Goal: Use online tool/utility: Utilize a website feature to perform a specific function

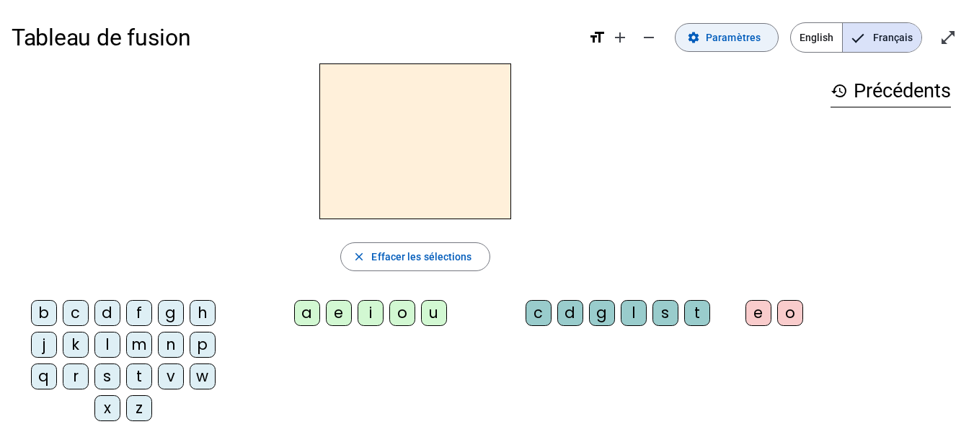
click at [704, 35] on span at bounding box center [726, 37] width 102 height 35
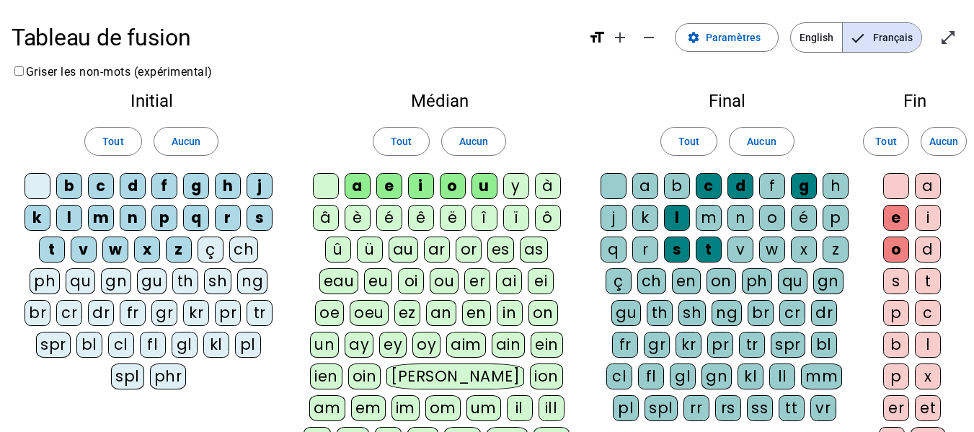
click at [117, 348] on div "cl" at bounding box center [121, 345] width 26 height 26
click at [63, 213] on div "l" at bounding box center [69, 218] width 26 height 26
click at [68, 223] on div "l" at bounding box center [69, 218] width 26 height 26
click at [724, 221] on letter-bubble "m" at bounding box center [712, 221] width 32 height 32
click at [742, 221] on div "n" at bounding box center [740, 218] width 26 height 26
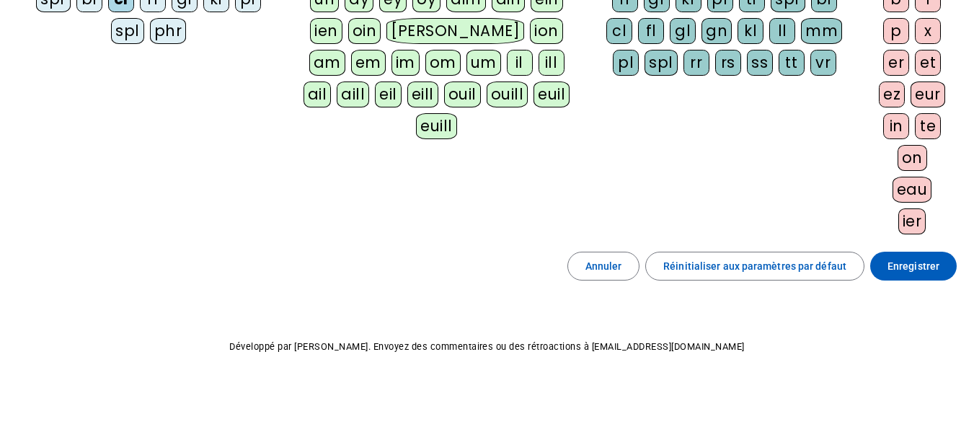
scroll to position [129, 0]
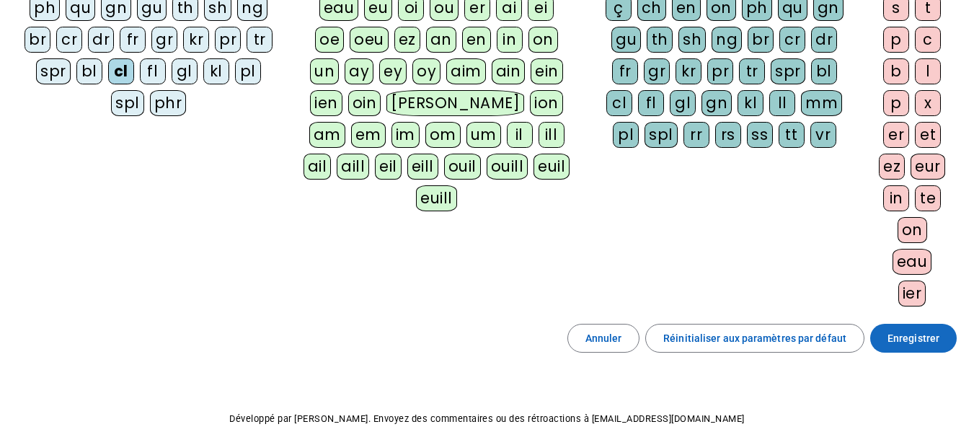
click at [890, 339] on span "Enregistrer" at bounding box center [913, 337] width 52 height 17
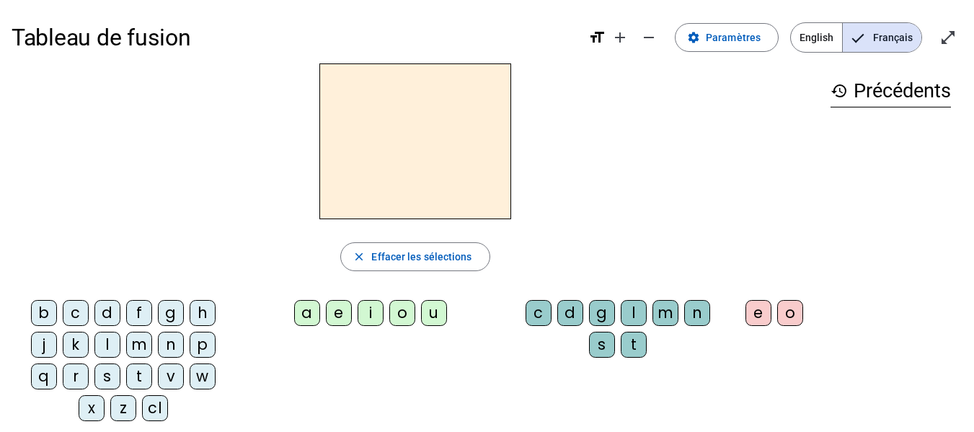
click at [162, 407] on div "cl" at bounding box center [155, 408] width 26 height 26
click at [299, 316] on div "a" at bounding box center [307, 313] width 26 height 26
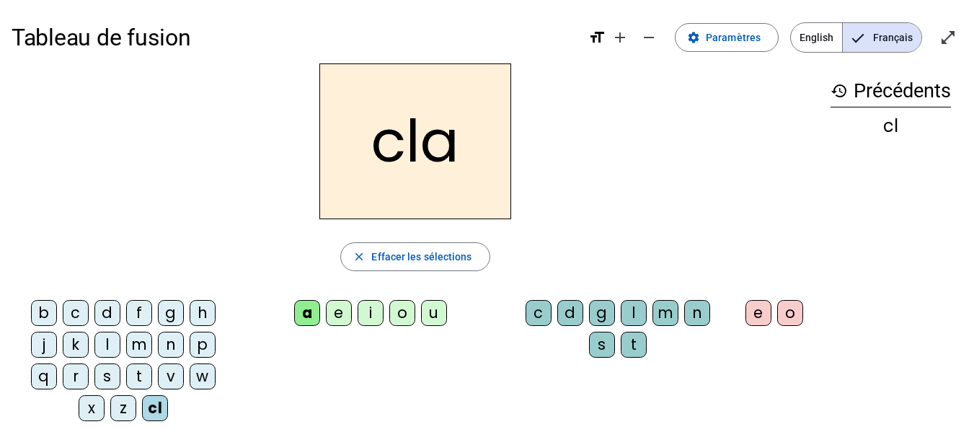
click at [673, 308] on div "m" at bounding box center [665, 313] width 26 height 26
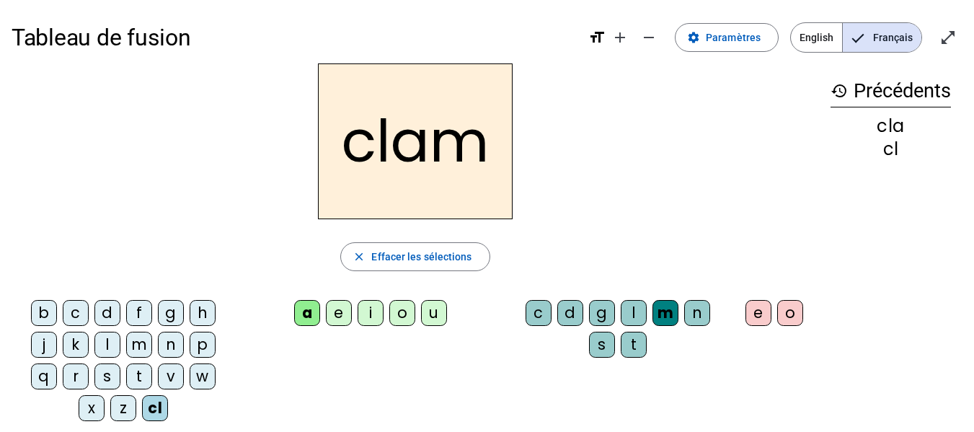
click at [760, 324] on div "e" at bounding box center [758, 313] width 26 height 26
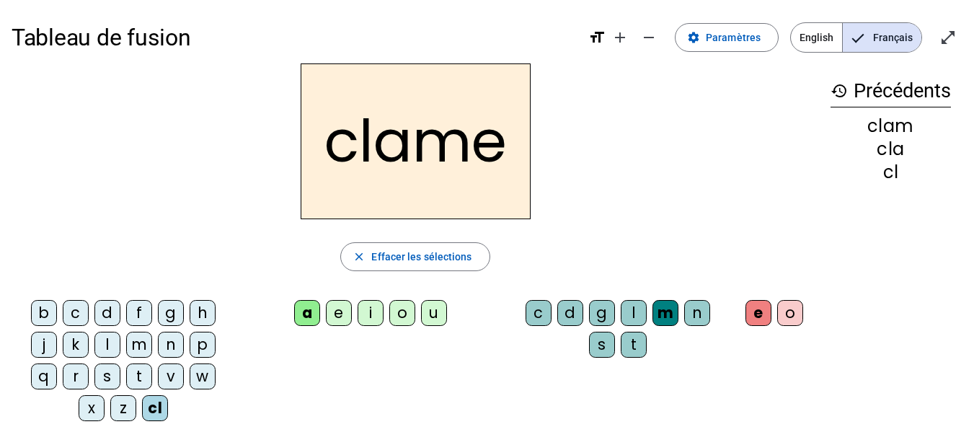
click at [112, 342] on div "l" at bounding box center [107, 345] width 26 height 26
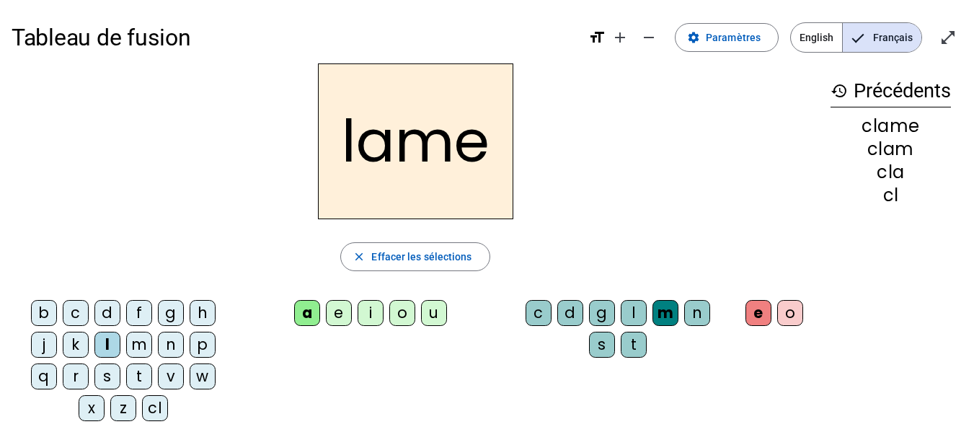
click at [112, 311] on div "d" at bounding box center [107, 313] width 26 height 26
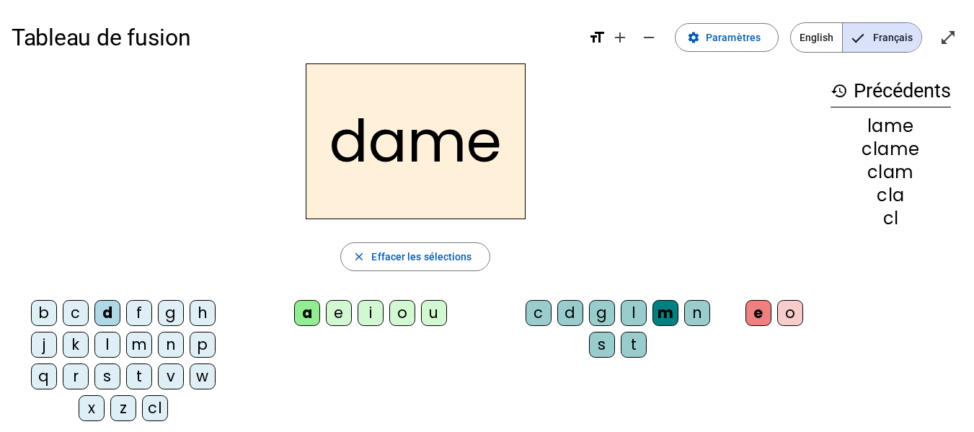
click at [68, 304] on div "c" at bounding box center [76, 313] width 26 height 26
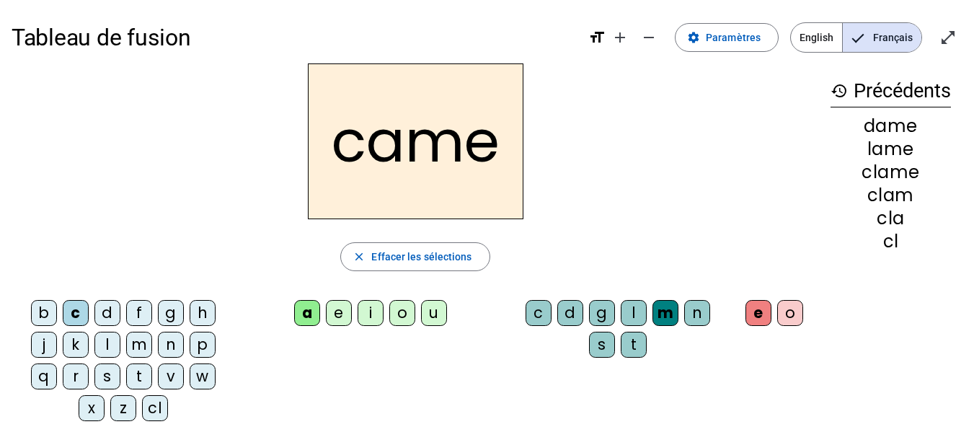
click at [688, 320] on div "n" at bounding box center [697, 313] width 26 height 26
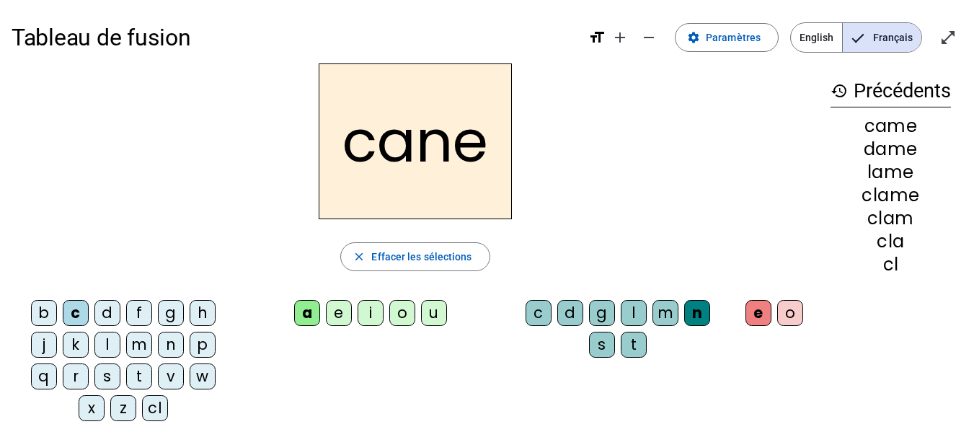
click at [589, 301] on letter-bubble "g" at bounding box center [605, 316] width 32 height 32
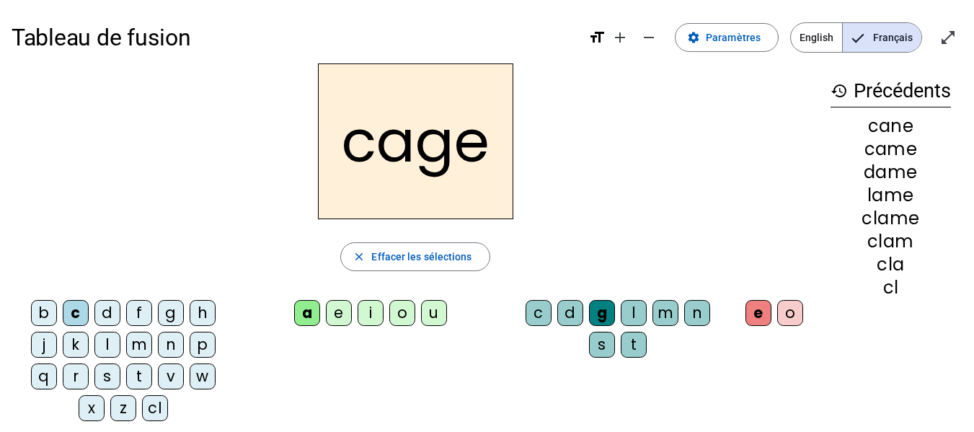
click at [205, 341] on div "p" at bounding box center [203, 345] width 26 height 26
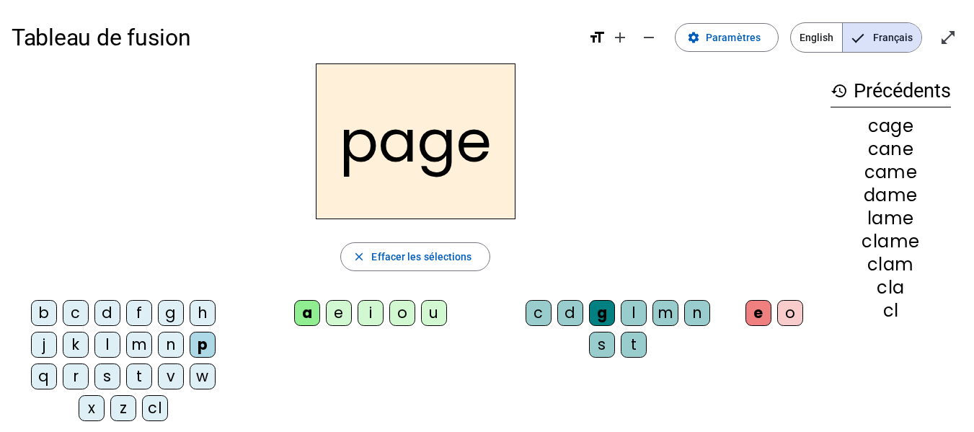
click at [107, 368] on div "s" at bounding box center [107, 376] width 26 height 26
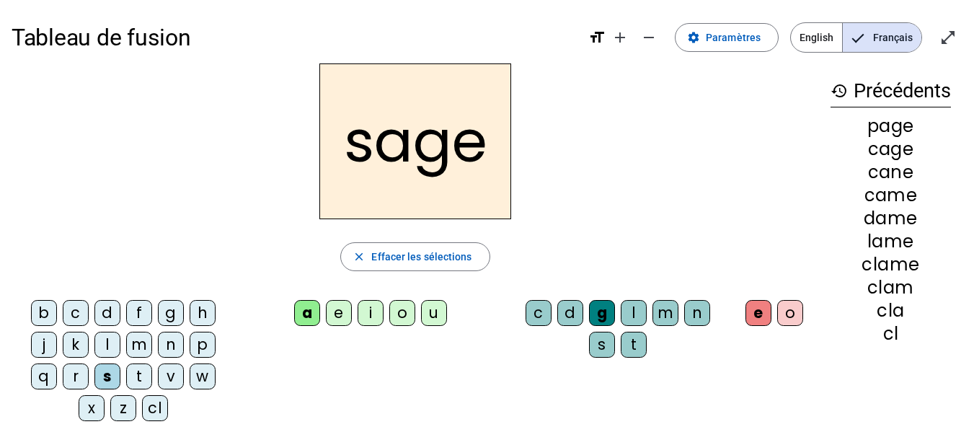
click at [132, 340] on div "m" at bounding box center [139, 345] width 26 height 26
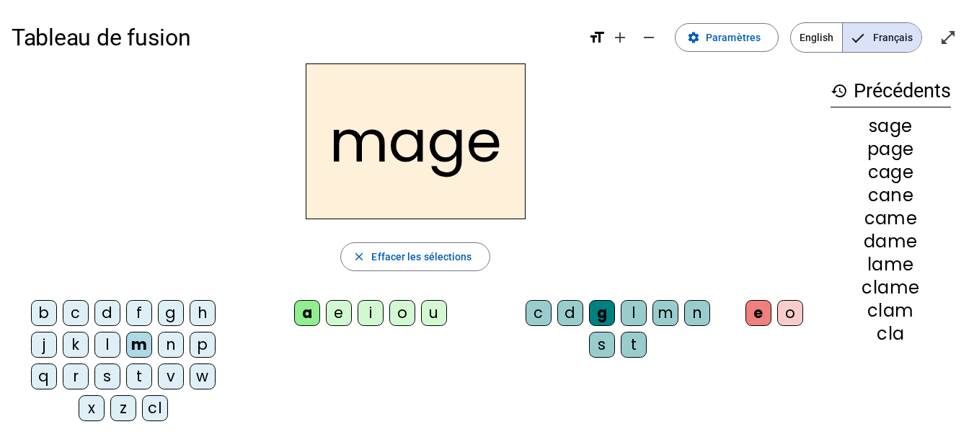
click at [425, 310] on div "u" at bounding box center [434, 313] width 26 height 26
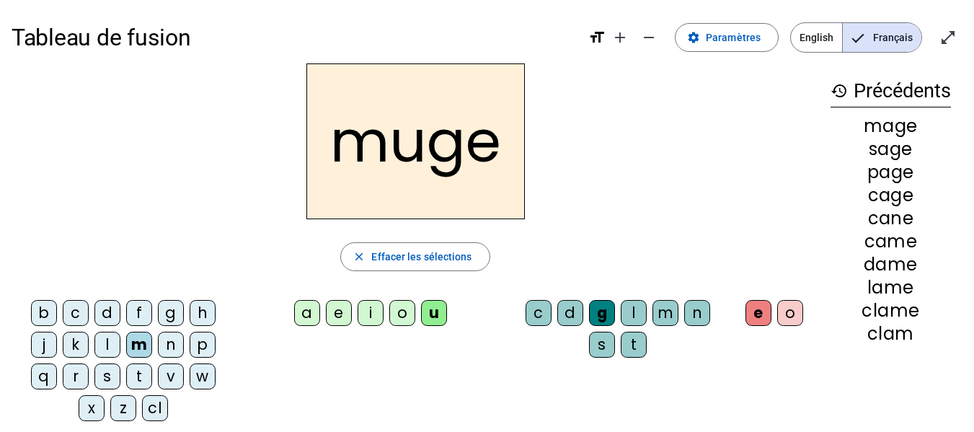
click at [108, 342] on div "l" at bounding box center [107, 345] width 26 height 26
